Goal: Task Accomplishment & Management: Manage account settings

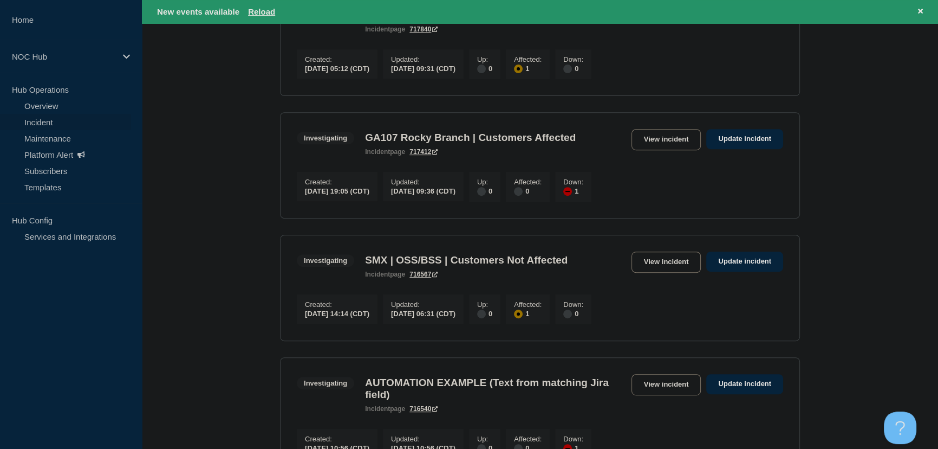
scroll to position [542, 0]
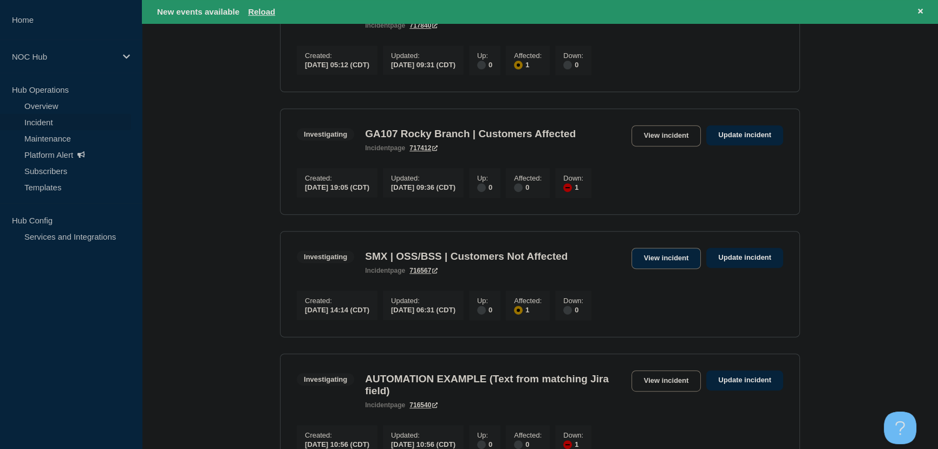
click at [676, 269] on link "View incident" at bounding box center [667, 258] width 70 height 21
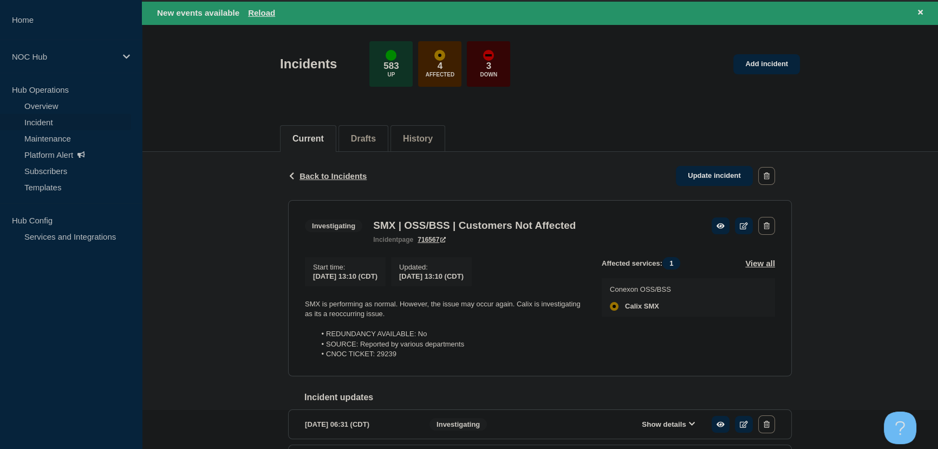
scroll to position [98, 0]
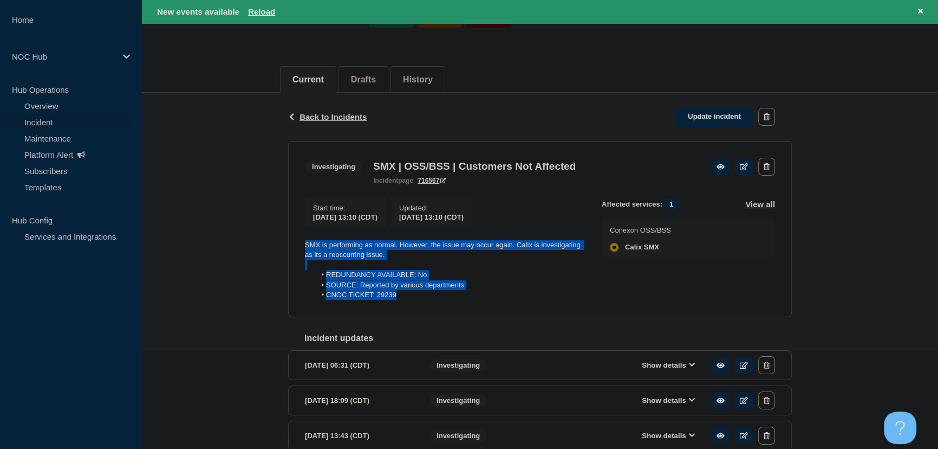
drag, startPoint x: 409, startPoint y: 300, endPoint x: 284, endPoint y: 243, distance: 137.2
click at [284, 243] on div "Back Back to Incidents Update incident Investigating SMX | OSS/BSS | Customers …" at bounding box center [540, 359] width 520 height 533
copy div "SMX is performing as normal. However, the issue may occur again. Calix is inves…"
click at [737, 121] on link "Update incident" at bounding box center [714, 117] width 77 height 20
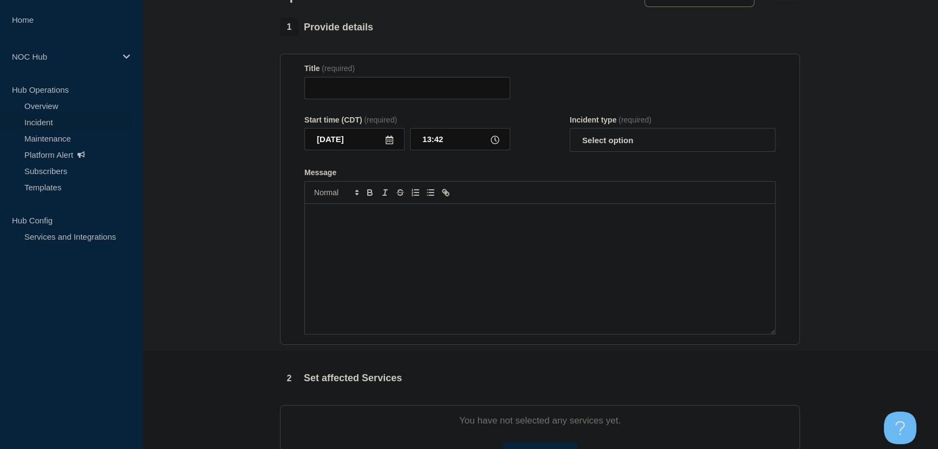
type input "SMX | OSS/BSS | Customers Not Affected"
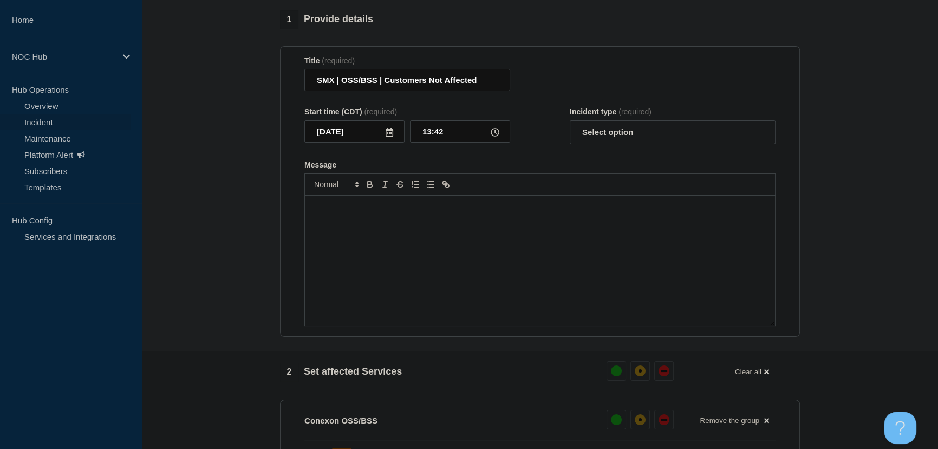
click at [390, 245] on div "Message" at bounding box center [540, 261] width 470 height 130
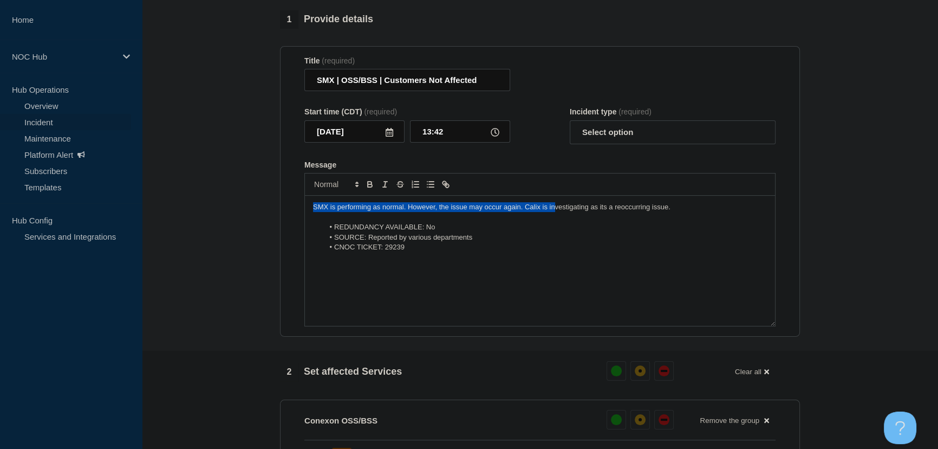
drag, startPoint x: 315, startPoint y: 212, endPoint x: 556, endPoint y: 213, distance: 241.6
click at [556, 212] on p "SMX is performing as normal. However, the issue may occur again. Calix is inves…" at bounding box center [540, 207] width 454 height 10
click at [486, 212] on p "SMX is performing as normal. However, the issue may occur again. Calix is inves…" at bounding box center [540, 207] width 454 height 10
drag, startPoint x: 686, startPoint y: 213, endPoint x: 468, endPoint y: 215, distance: 218.4
click at [468, 212] on p "SMX is performing as normal. However, the issue may occur again. Calix is inves…" at bounding box center [540, 207] width 454 height 10
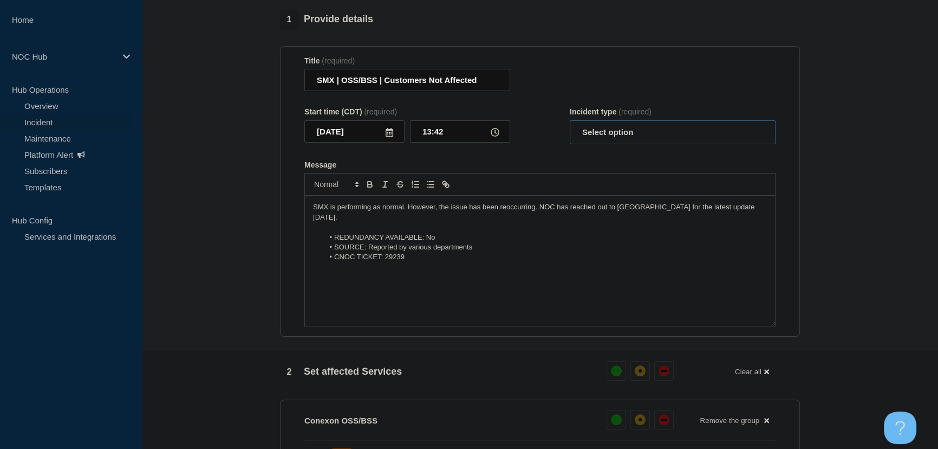
click at [615, 140] on select "Select option Investigating Identified Monitoring Resolved" at bounding box center [673, 132] width 206 height 24
select select "investigating"
click at [570, 126] on select "Select option Investigating Identified Monitoring Resolved" at bounding box center [673, 132] width 206 height 24
click at [538, 155] on form "Title (required) SMX | OSS/BSS | Customers Not Affected Start time (CDT) (requi…" at bounding box center [539, 191] width 471 height 270
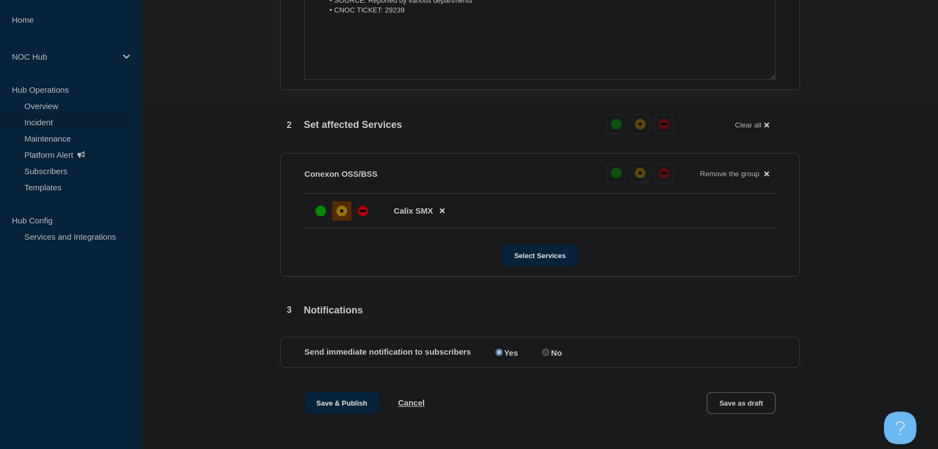
scroll to position [492, 0]
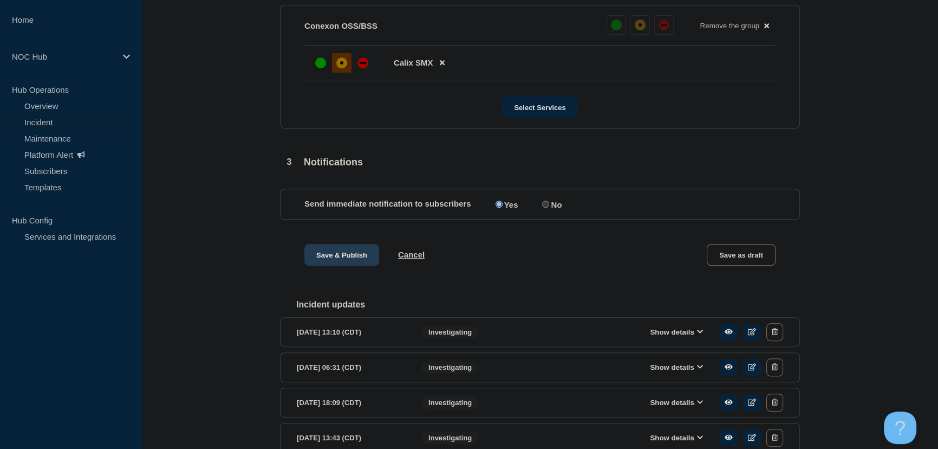
click at [339, 256] on button "Save & Publish" at bounding box center [341, 255] width 75 height 22
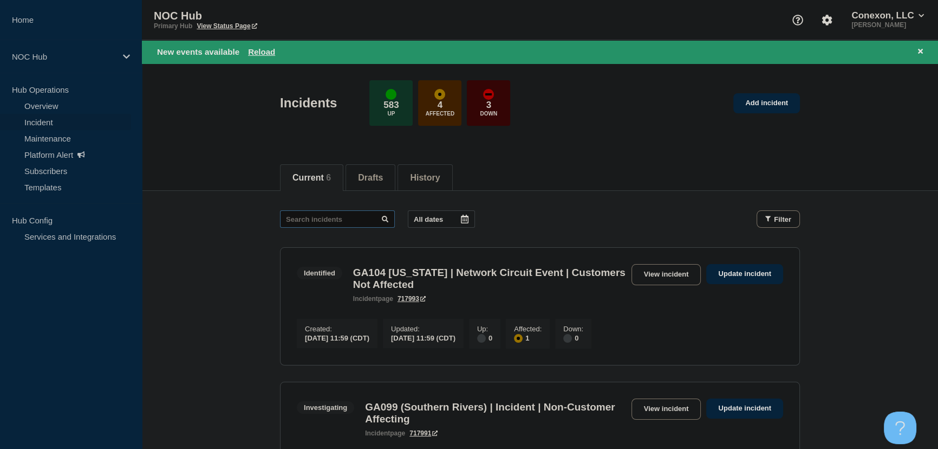
click at [308, 217] on input "text" at bounding box center [337, 218] width 115 height 17
type input "29462"
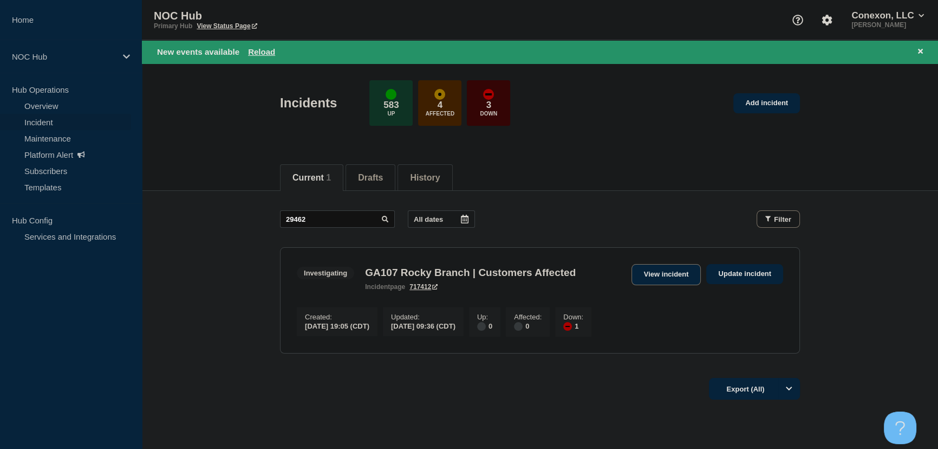
click at [665, 277] on link "View incident" at bounding box center [667, 274] width 70 height 21
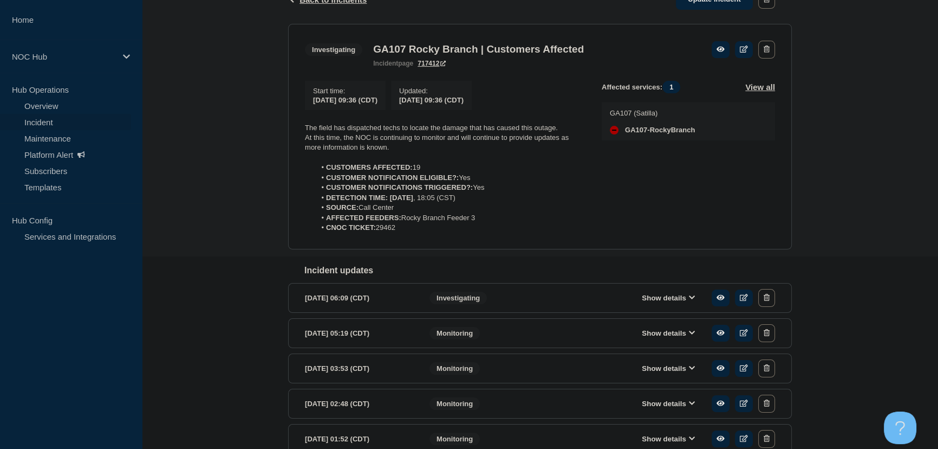
scroll to position [197, 0]
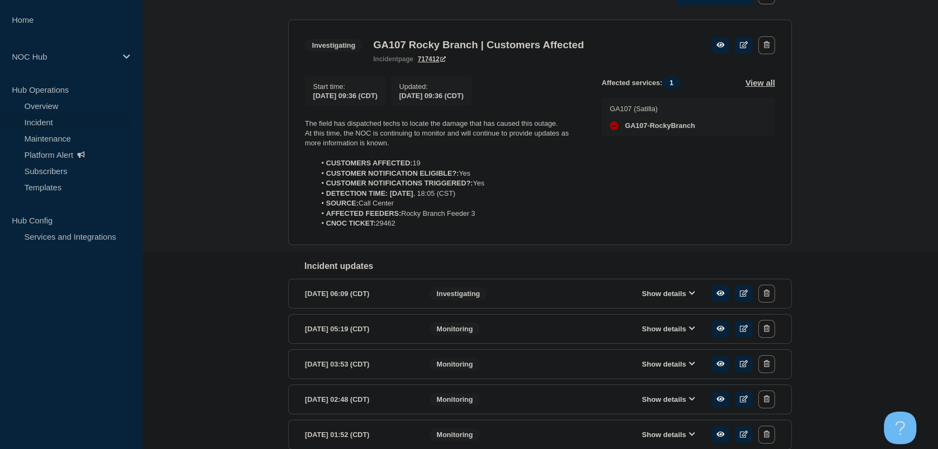
drag, startPoint x: 409, startPoint y: 225, endPoint x: 275, endPoint y: 122, distance: 168.8
click at [275, 122] on div "Back Back to Incidents Update incident Investigating GA107 Rocky Branch | Custo…" at bounding box center [540, 280] width 796 height 618
copy div "The field has dispatched techs to locate the damage that has caused this outage…"
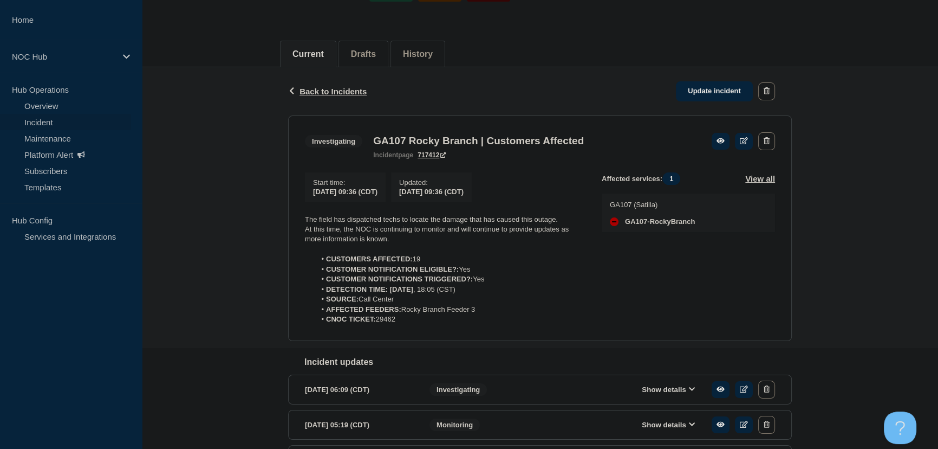
scroll to position [98, 0]
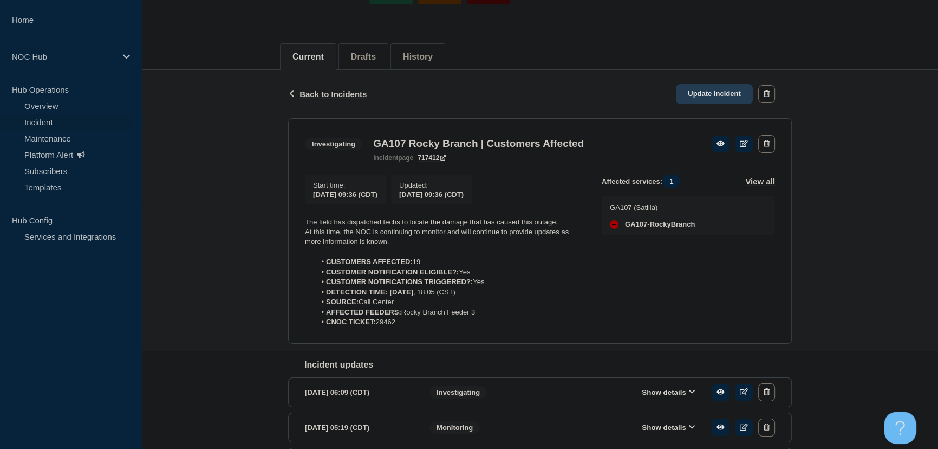
click at [704, 92] on link "Update incident" at bounding box center [714, 94] width 77 height 20
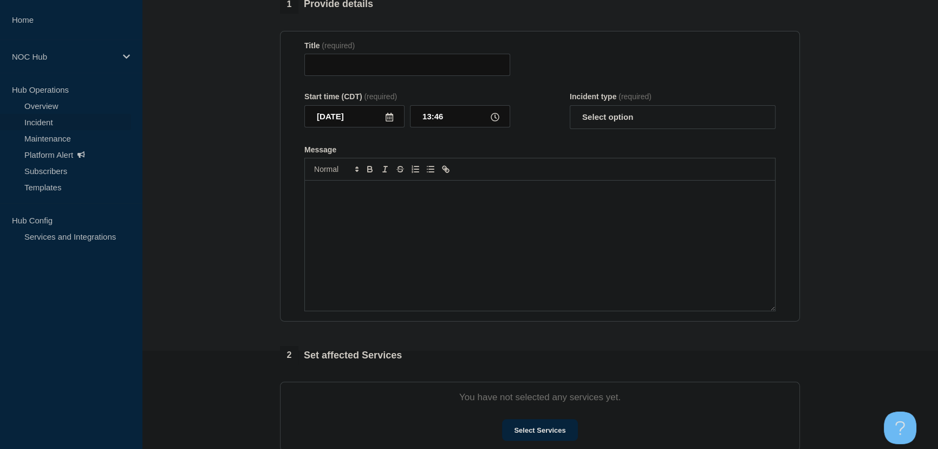
type input "GA107 Rocky Branch | Customers Affected"
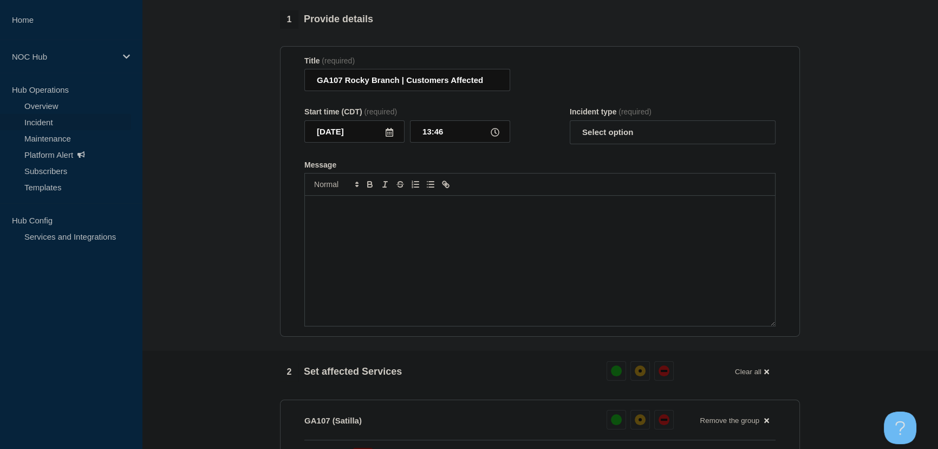
click at [363, 212] on p "Message" at bounding box center [540, 207] width 454 height 10
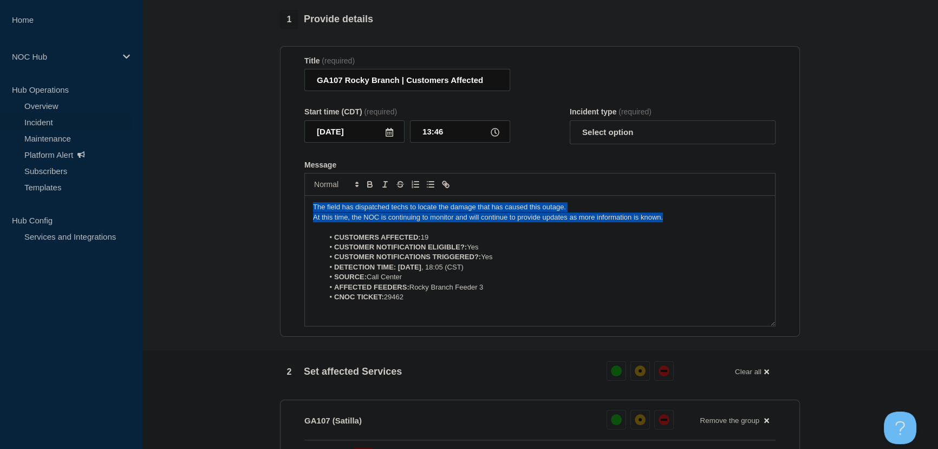
drag, startPoint x: 673, startPoint y: 223, endPoint x: 291, endPoint y: 206, distance: 381.8
click at [291, 206] on section "Title (required) GA107 Rocky Branch | Customers Affected Start time (CDT) (requ…" at bounding box center [540, 191] width 520 height 291
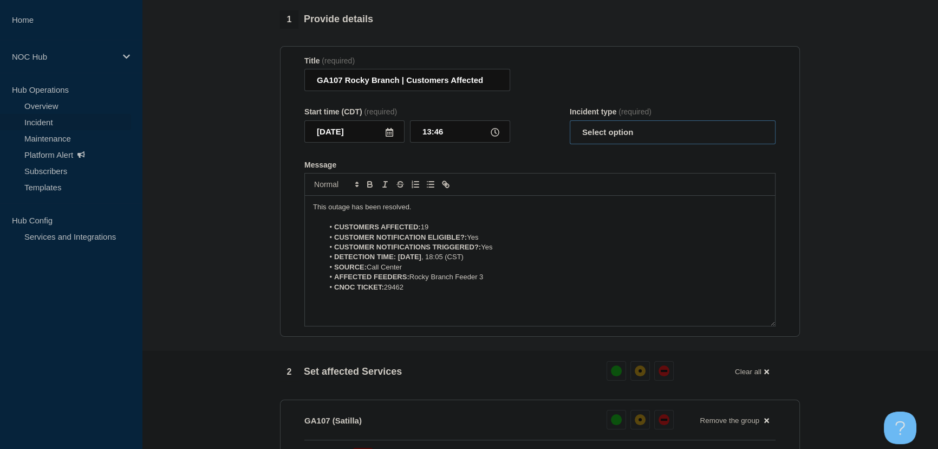
click at [589, 134] on select "Select option Investigating Identified Monitoring Resolved" at bounding box center [673, 132] width 206 height 24
select select "resolved"
click at [570, 126] on select "Select option Investigating Identified Monitoring Resolved" at bounding box center [673, 132] width 206 height 24
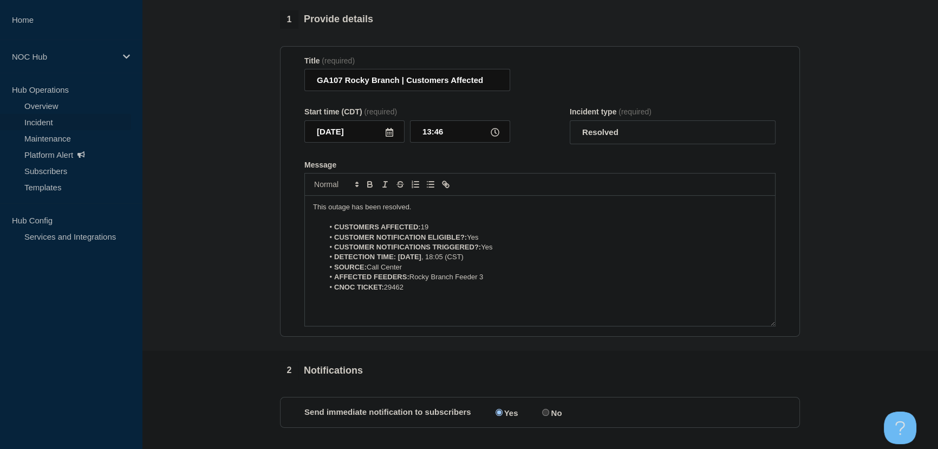
click at [545, 162] on form "Title (required) GA107 Rocky Branch | Customers Affected Start time (CDT) (requ…" at bounding box center [539, 191] width 471 height 270
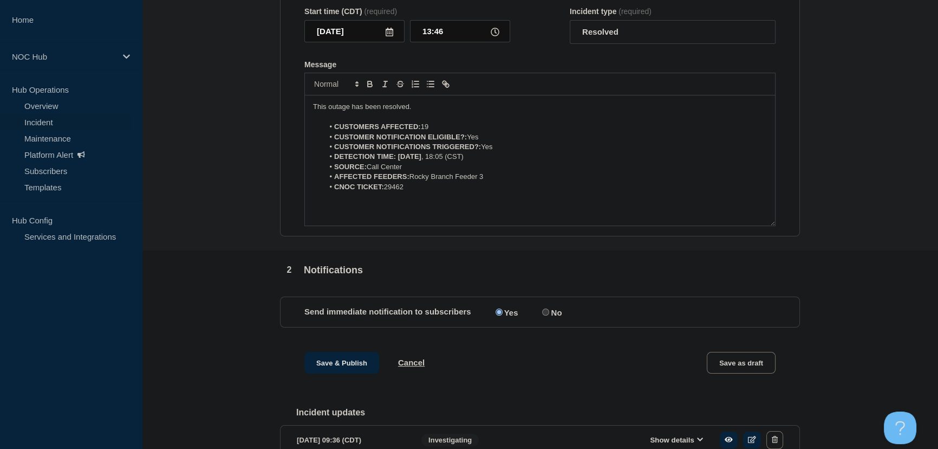
scroll to position [345, 0]
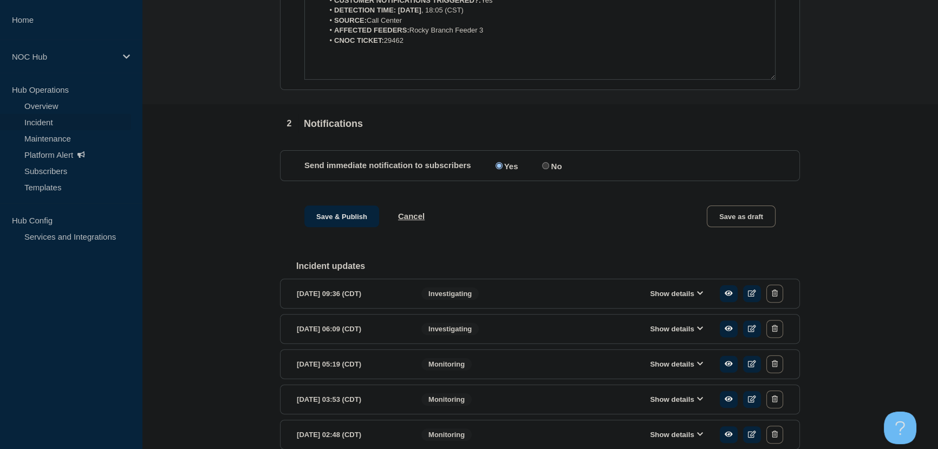
click at [327, 220] on button "Save & Publish" at bounding box center [341, 216] width 75 height 22
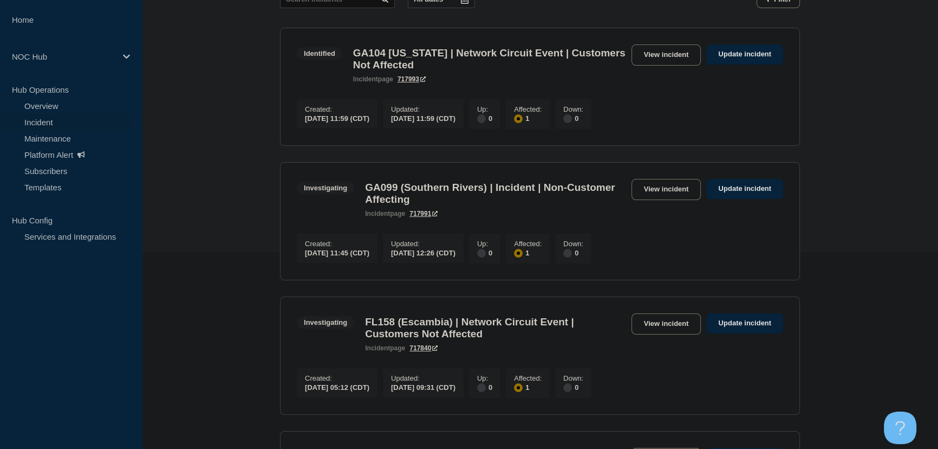
click at [227, 162] on main "All dates Filter Identified 1 Affected GA104 Washington | Network Circuit Event…" at bounding box center [540, 390] width 796 height 839
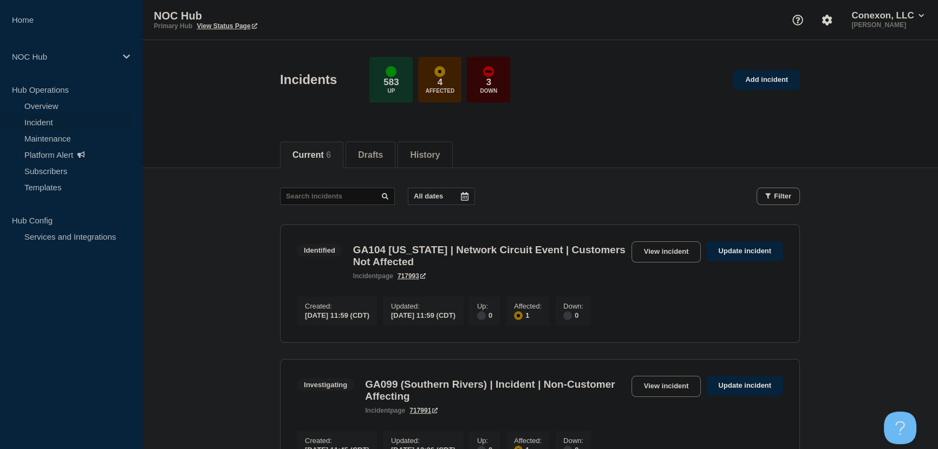
scroll to position [246, 0]
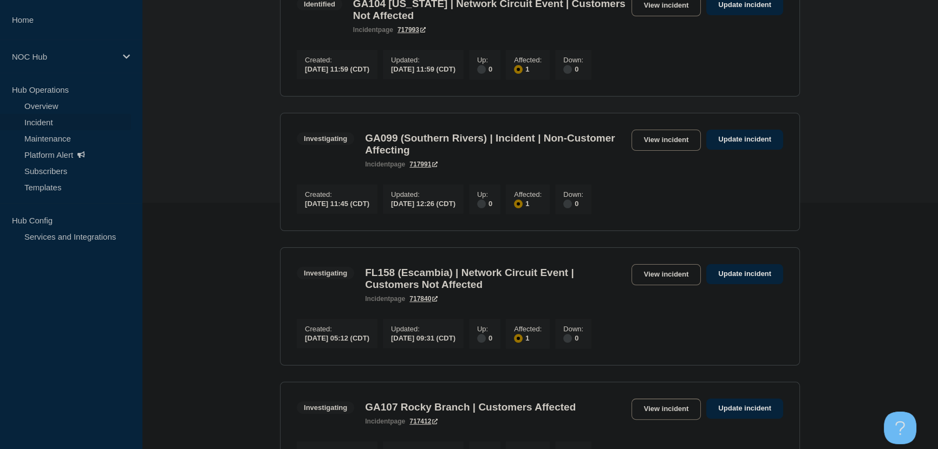
click at [244, 137] on main "All dates Filter Identified 1 Affected GA104 Washington | Network Circuit Event…" at bounding box center [540, 341] width 796 height 839
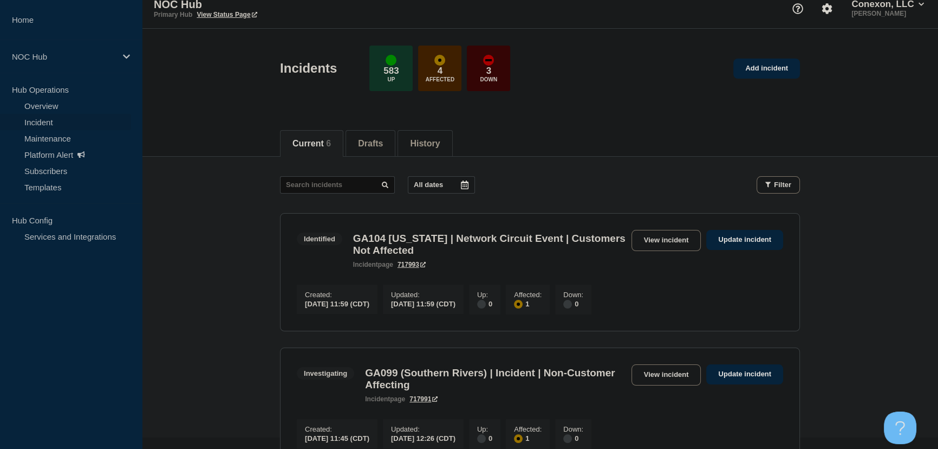
scroll to position [0, 0]
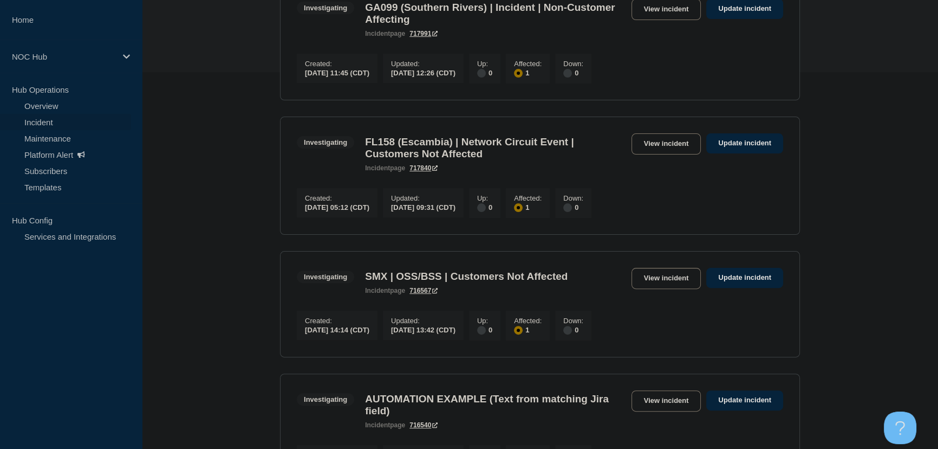
scroll to position [394, 0]
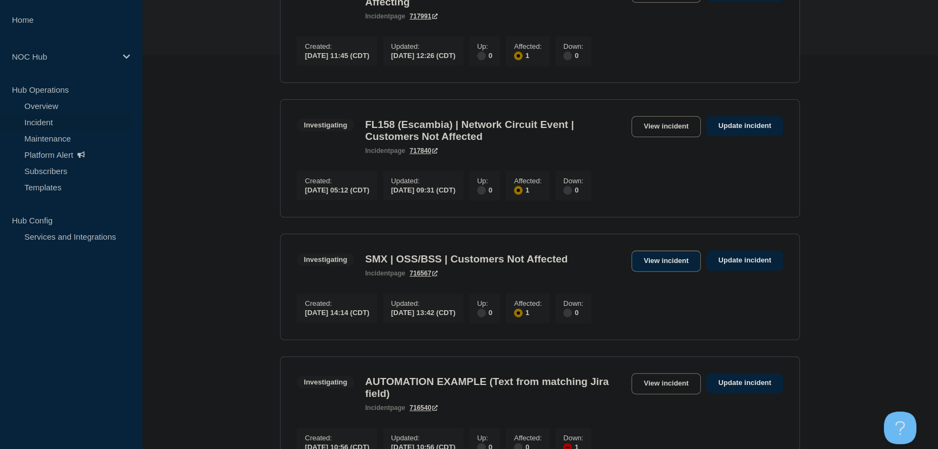
click at [654, 271] on link "View incident" at bounding box center [667, 260] width 70 height 21
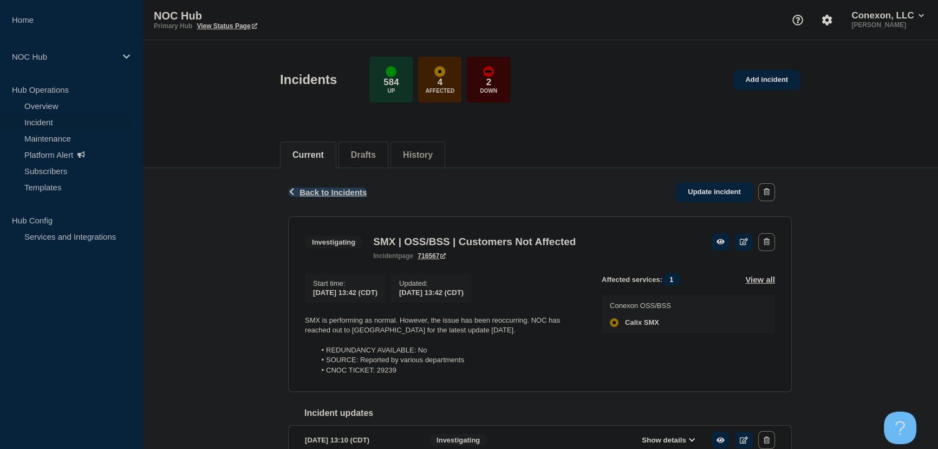
click at [355, 192] on span "Back to Incidents" at bounding box center [333, 191] width 67 height 9
